Goal: Information Seeking & Learning: Learn about a topic

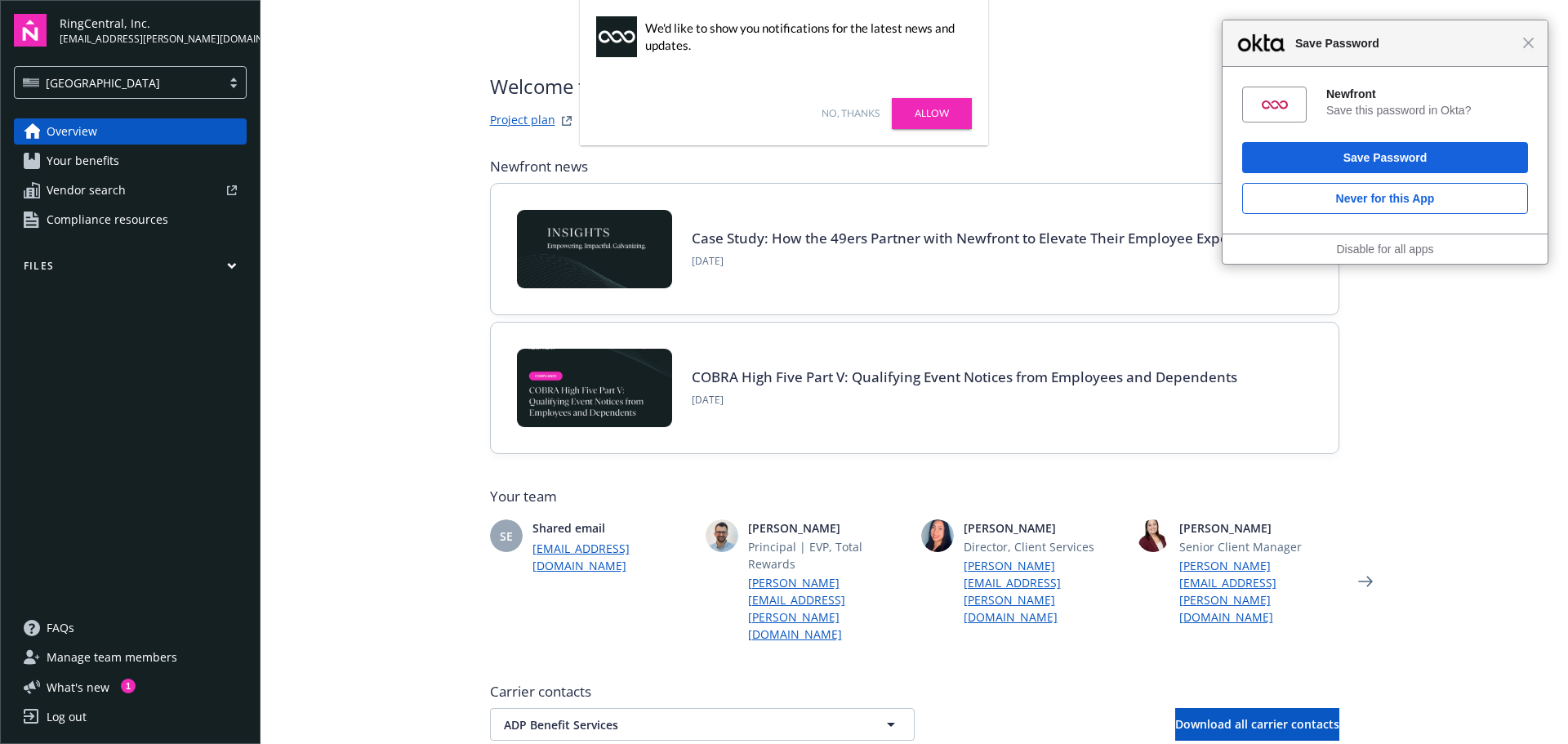
click at [428, 300] on main "Welcome to Navigator , Adri Project plan Newfront news View all news Case Study…" at bounding box center [914, 372] width 1307 height 744
click at [838, 114] on link "No, thanks" at bounding box center [850, 113] width 58 height 14
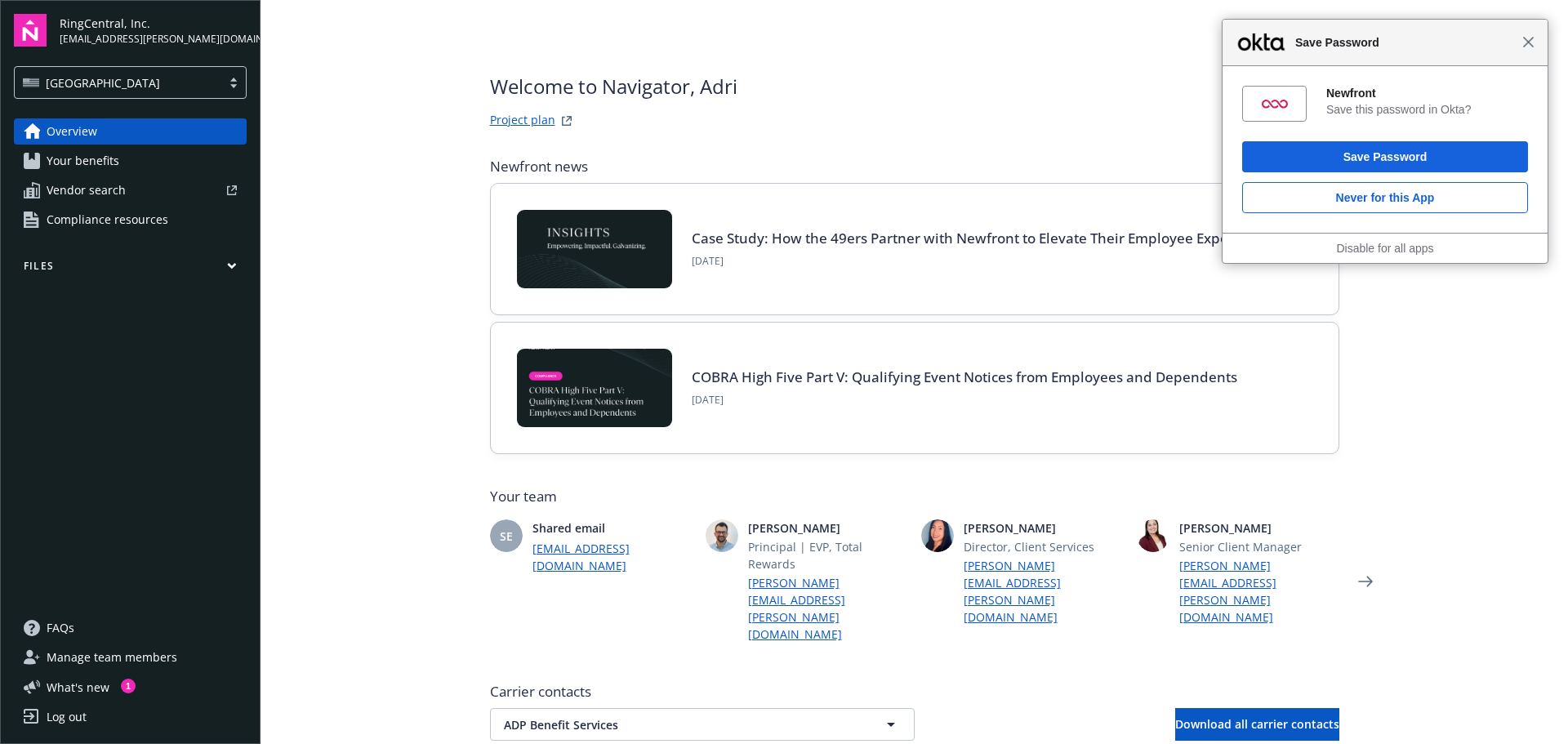
click at [1531, 42] on span "Close" at bounding box center [1528, 42] width 12 height 12
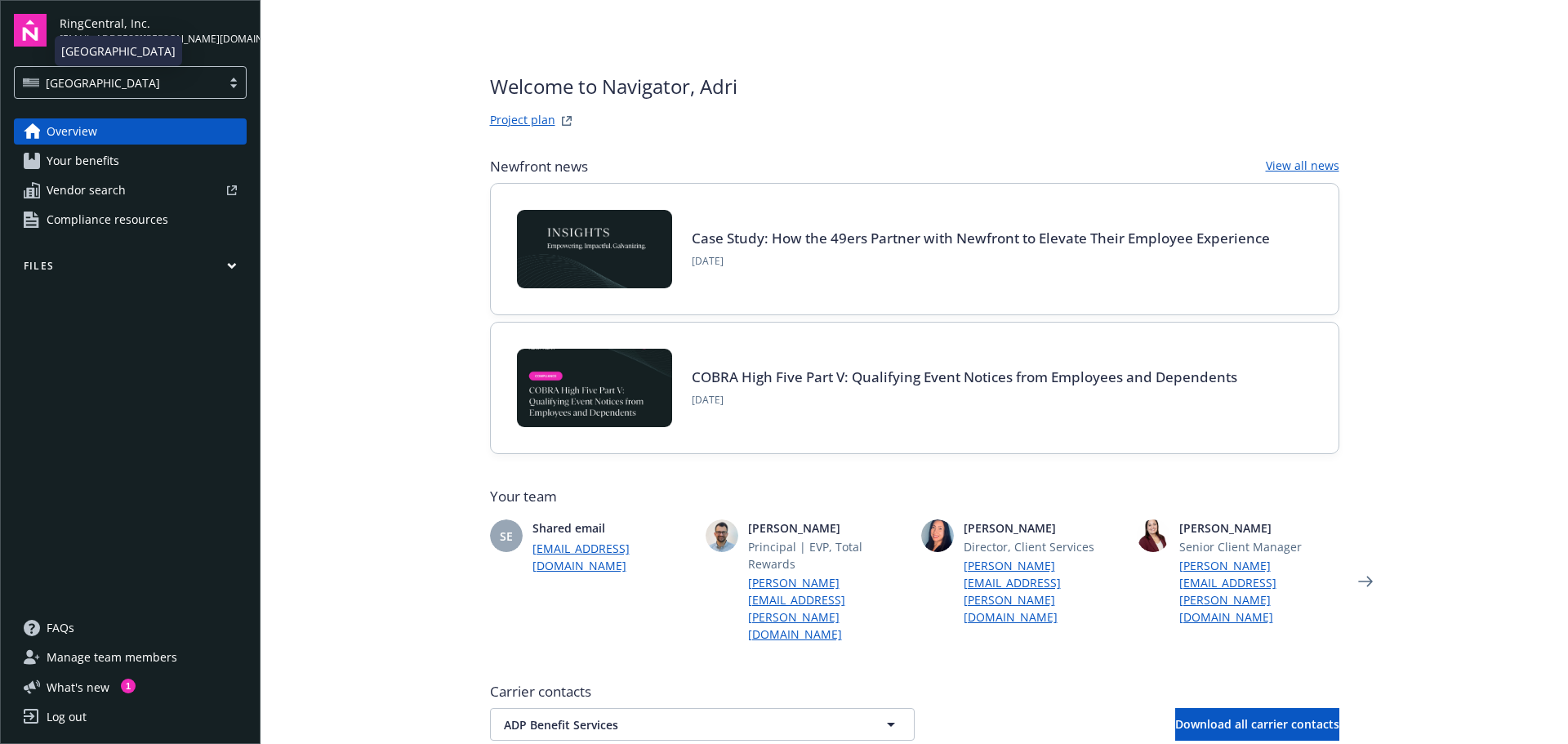
click at [161, 79] on div "[GEOGRAPHIC_DATA]" at bounding box center [117, 83] width 190 height 17
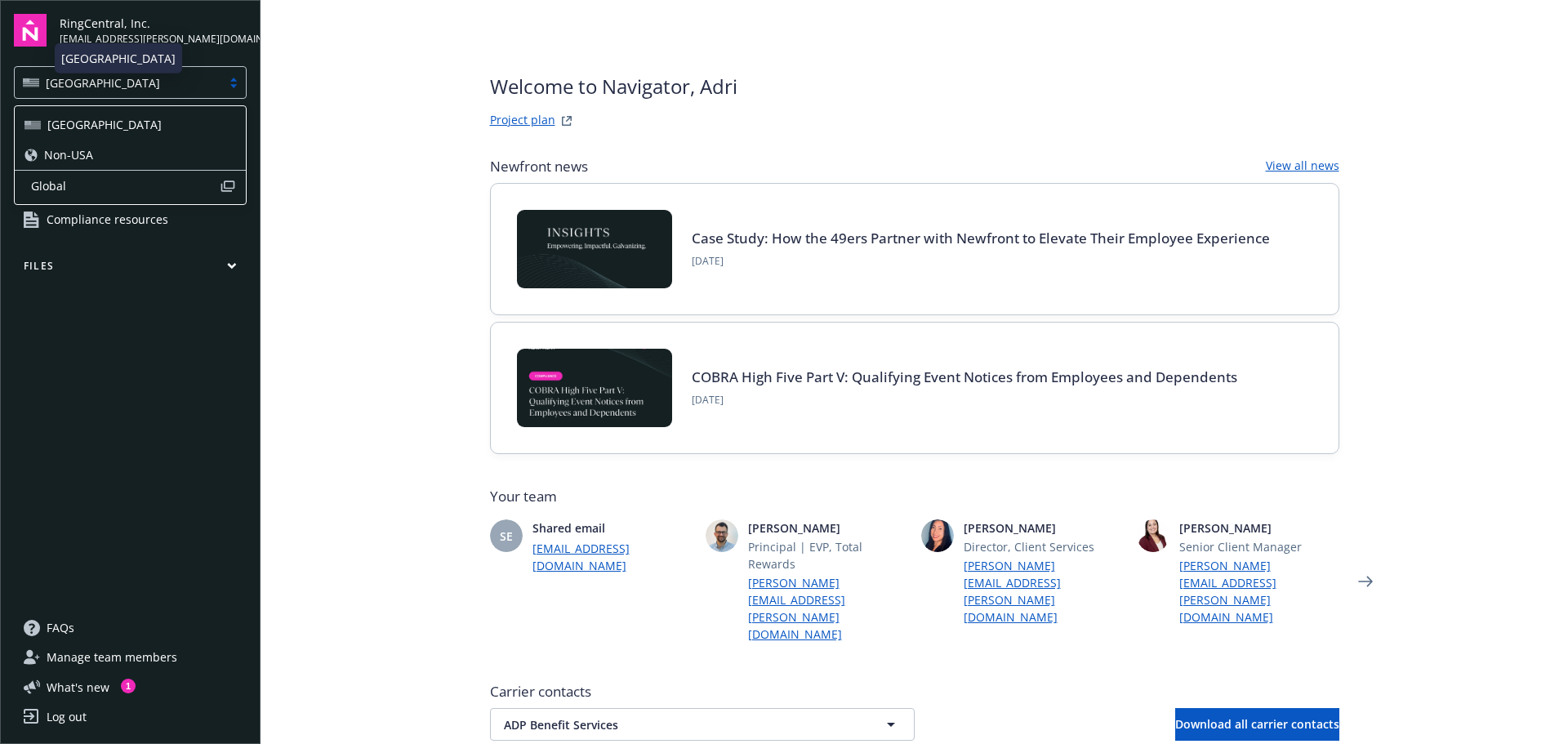
click at [100, 144] on div "Non-USA" at bounding box center [130, 155] width 231 height 31
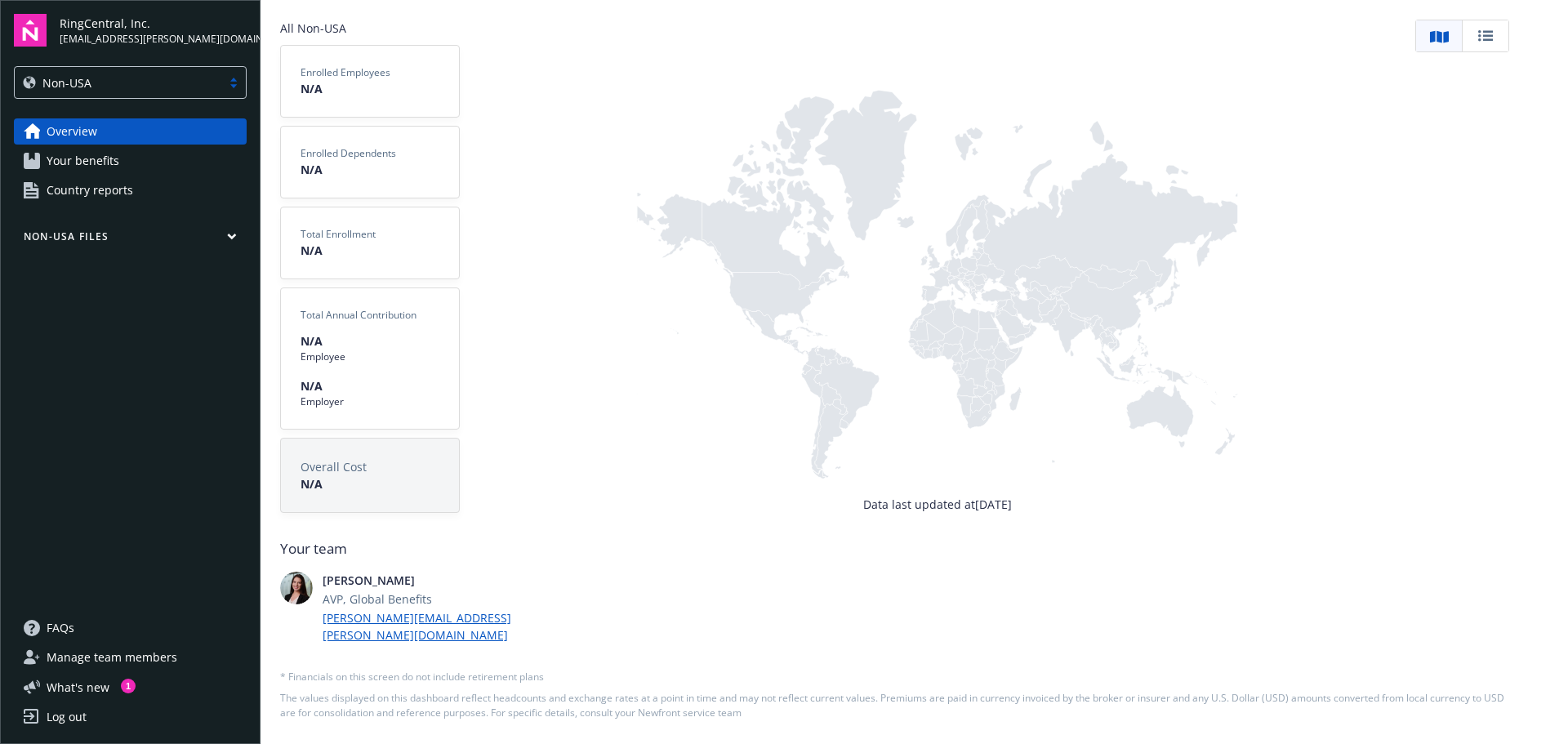
click at [385, 251] on span "N/A" at bounding box center [369, 250] width 138 height 17
click at [84, 155] on span "Your benefits" at bounding box center [83, 160] width 73 height 26
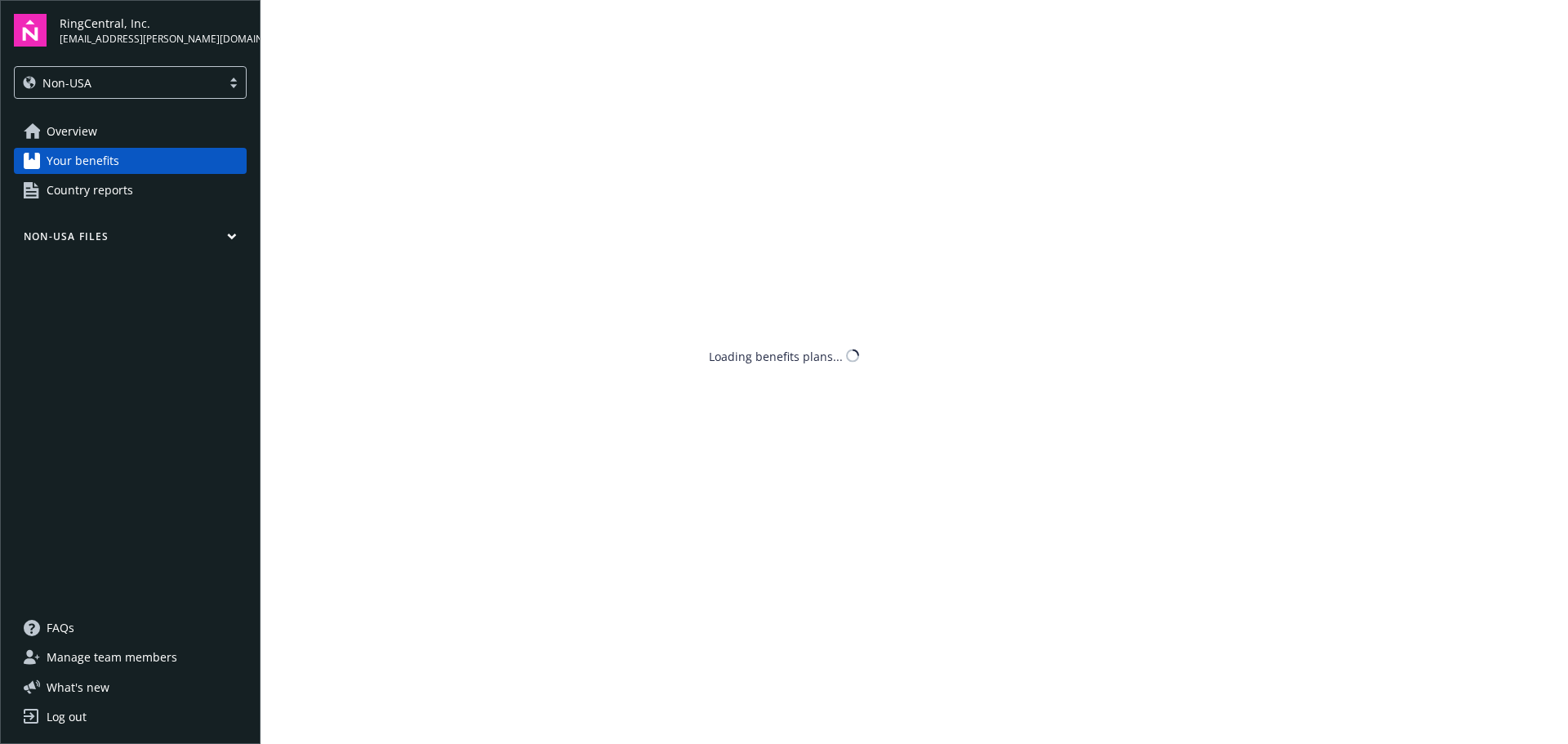
click at [88, 192] on span "Country reports" at bounding box center [90, 190] width 87 height 26
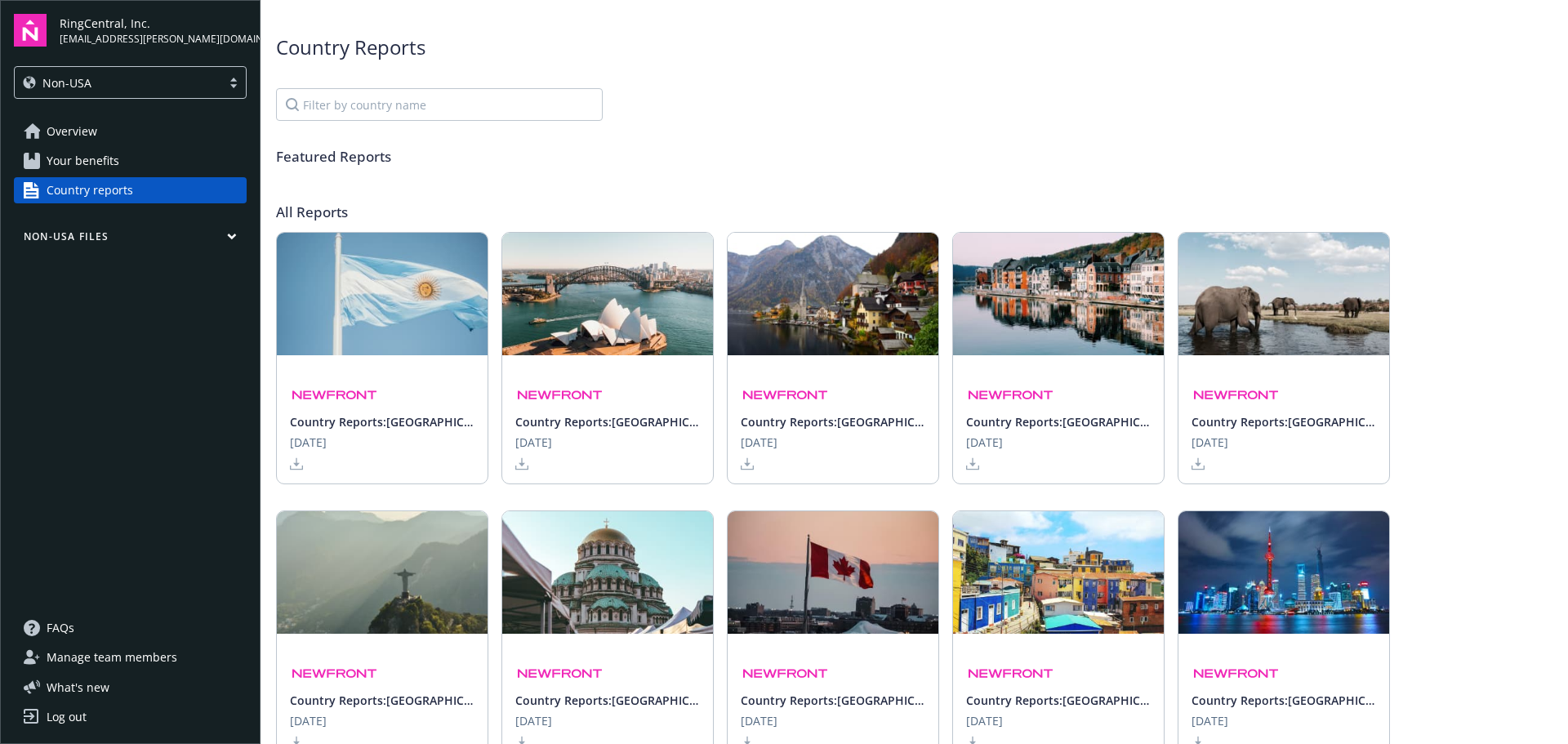
click at [584, 320] on img at bounding box center [607, 294] width 211 height 122
click at [750, 245] on img at bounding box center [833, 294] width 211 height 122
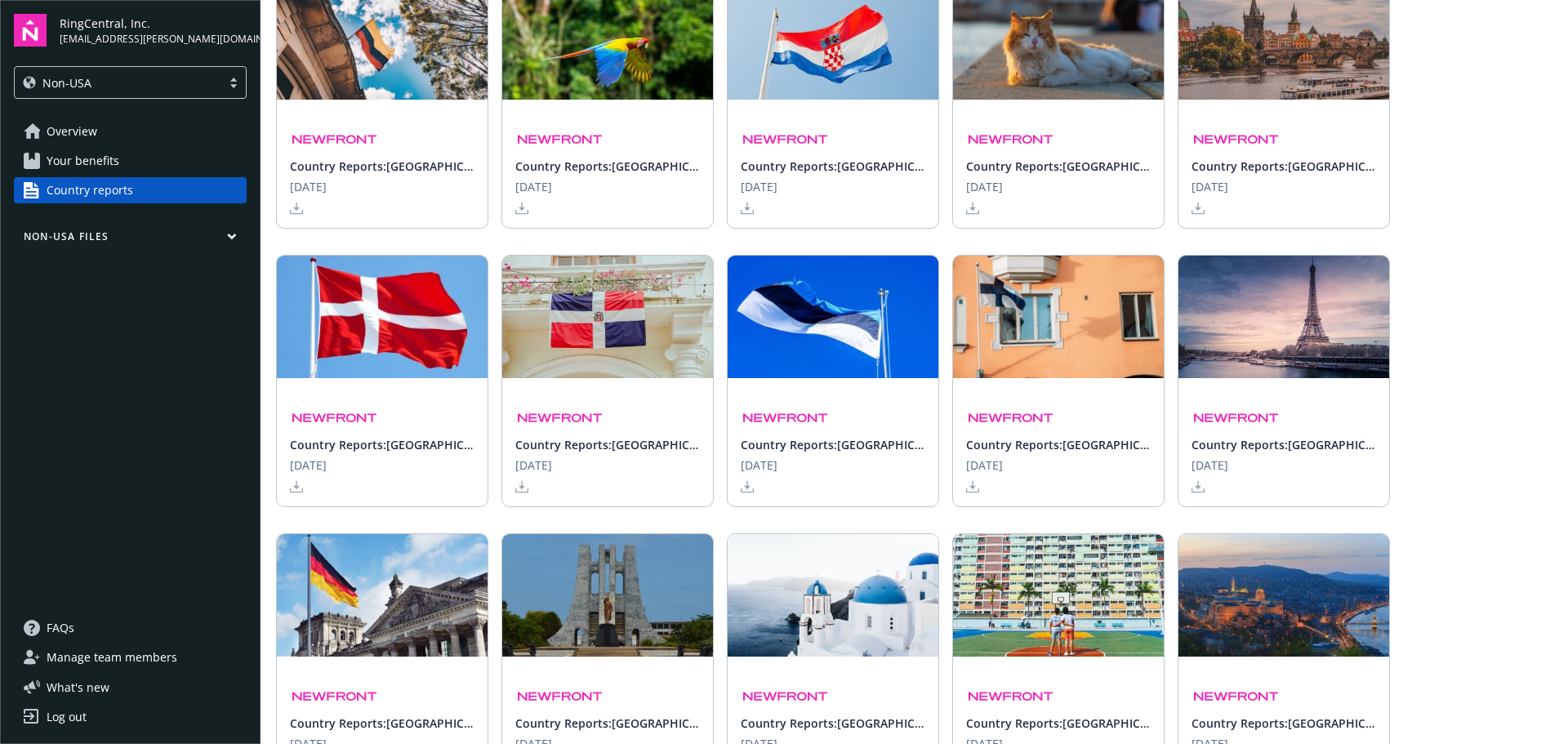
scroll to position [816, 0]
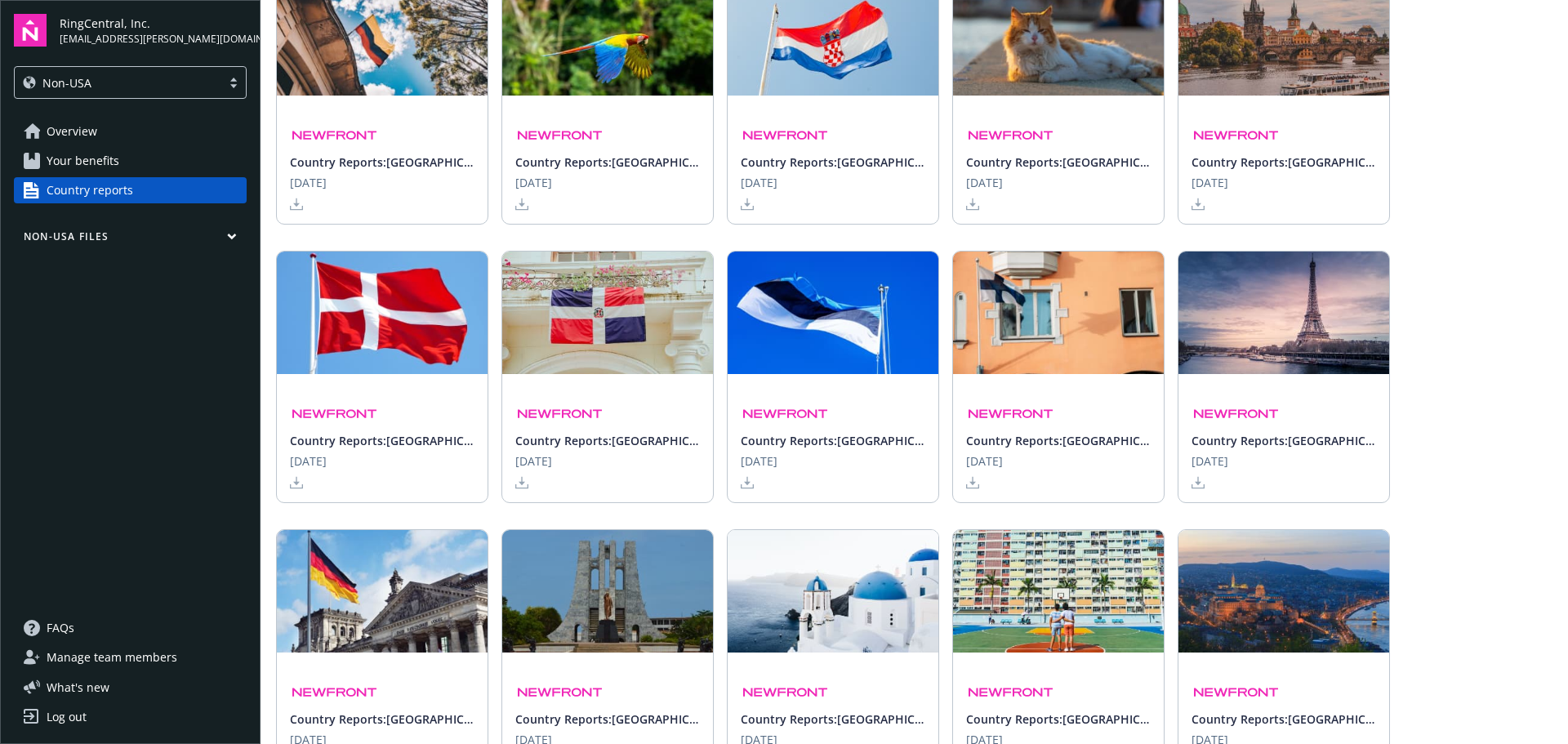
click at [1369, 316] on img at bounding box center [1284, 313] width 211 height 122
